Goal: Information Seeking & Learning: Learn about a topic

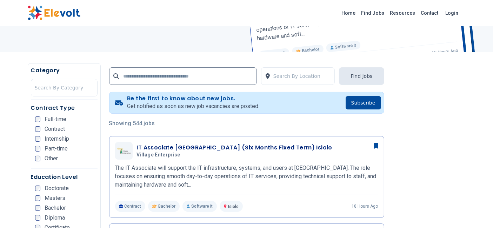
scroll to position [111, 0]
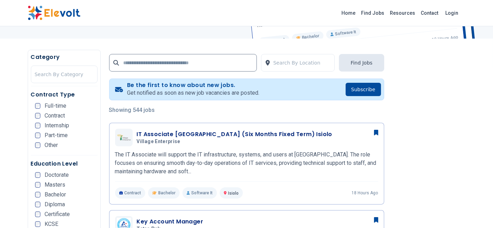
click at [34, 192] on div "Education Level Doctorate Masters Bachelor Diploma Certificate KCSE KCPE Other" at bounding box center [64, 205] width 67 height 91
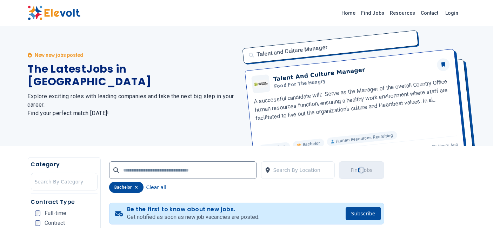
scroll to position [0, 0]
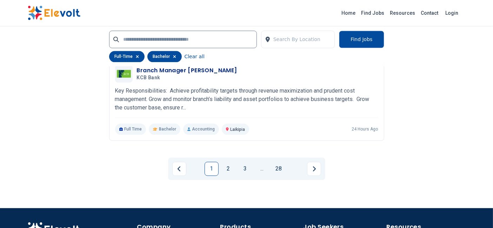
scroll to position [1703, 0]
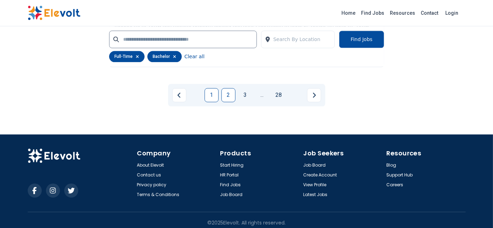
click at [229, 91] on link "2" at bounding box center [229, 95] width 14 height 14
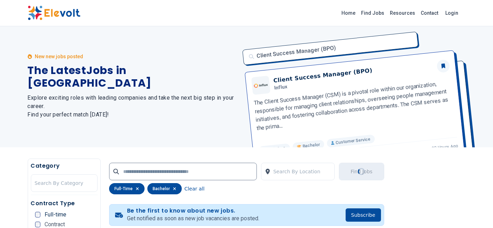
scroll to position [0, 0]
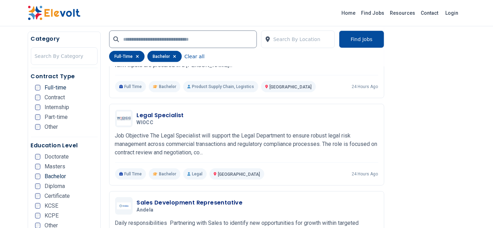
scroll to position [318, 0]
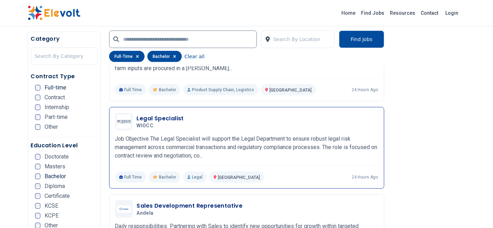
click at [164, 117] on h3 "Legal Specialist" at bounding box center [160, 118] width 47 height 8
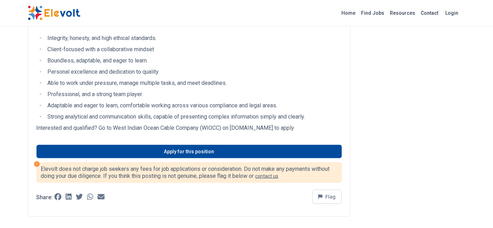
scroll to position [601, 0]
